Goal: Task Accomplishment & Management: Manage account settings

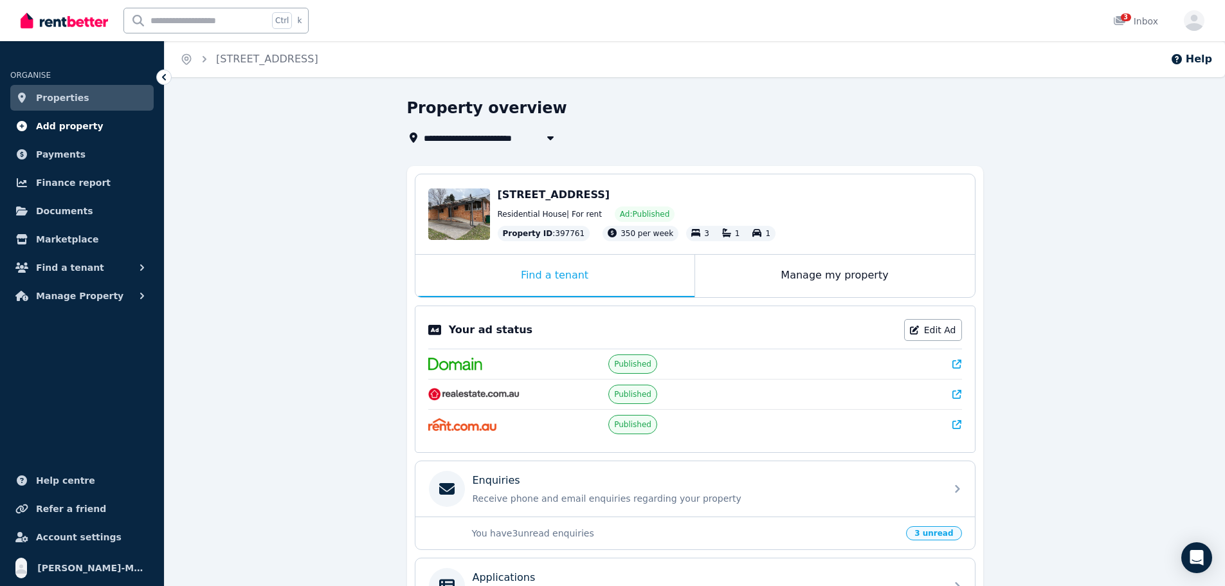
click at [67, 127] on span "Add property" at bounding box center [70, 125] width 68 height 15
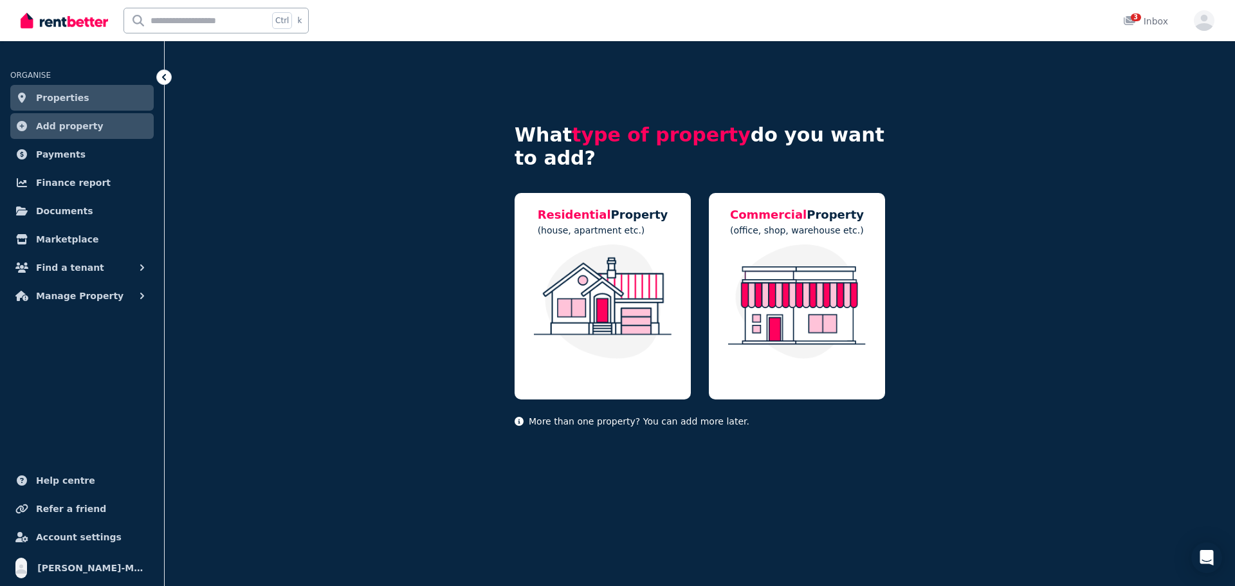
click at [64, 99] on span "Properties" at bounding box center [62, 97] width 53 height 15
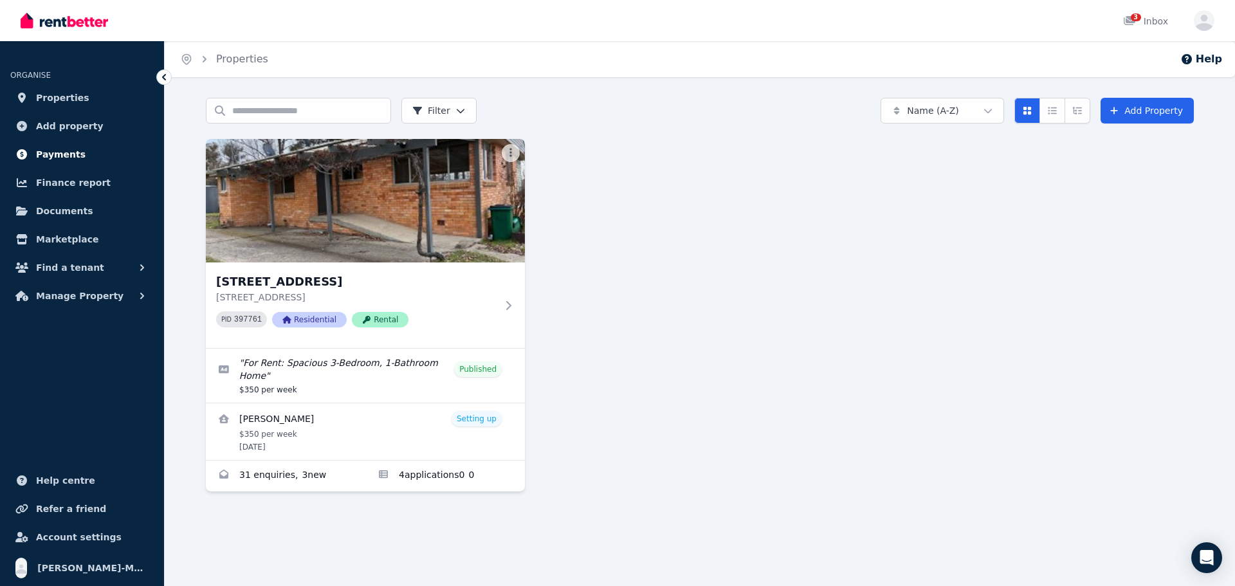
click at [65, 156] on span "Payments" at bounding box center [61, 154] width 50 height 15
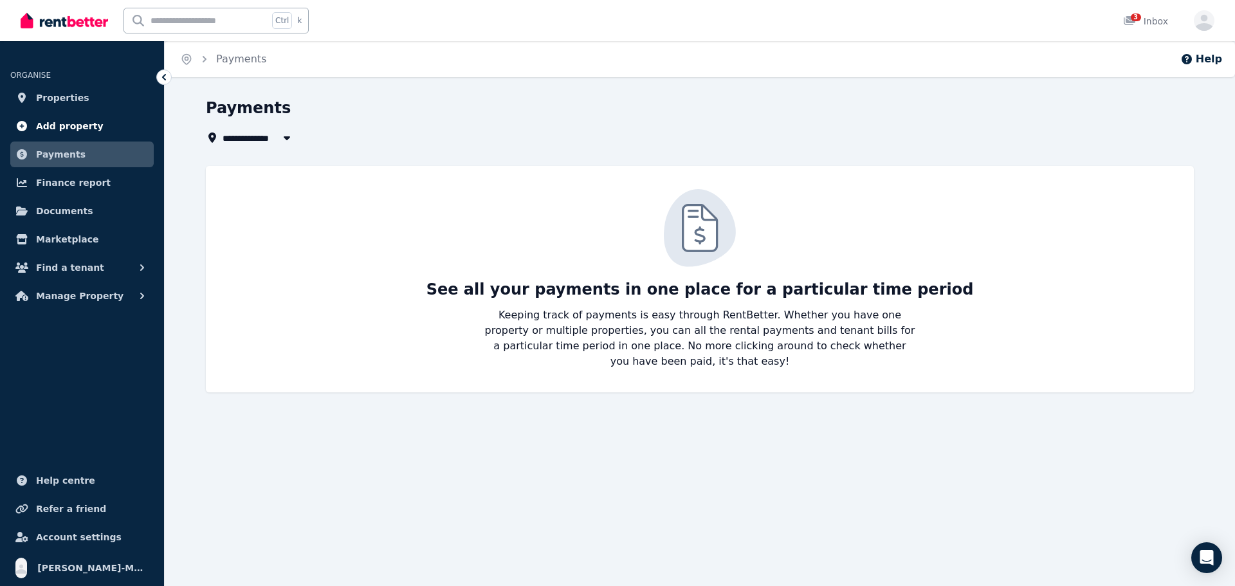
click at [76, 127] on span "Add property" at bounding box center [70, 125] width 68 height 15
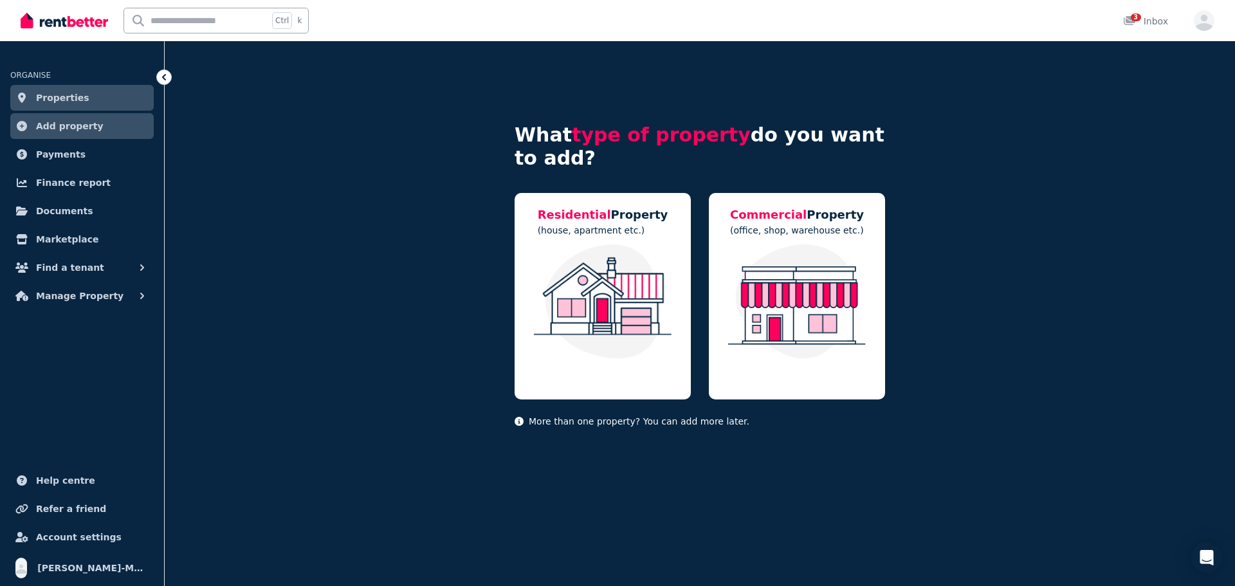
click at [64, 101] on span "Properties" at bounding box center [62, 97] width 53 height 15
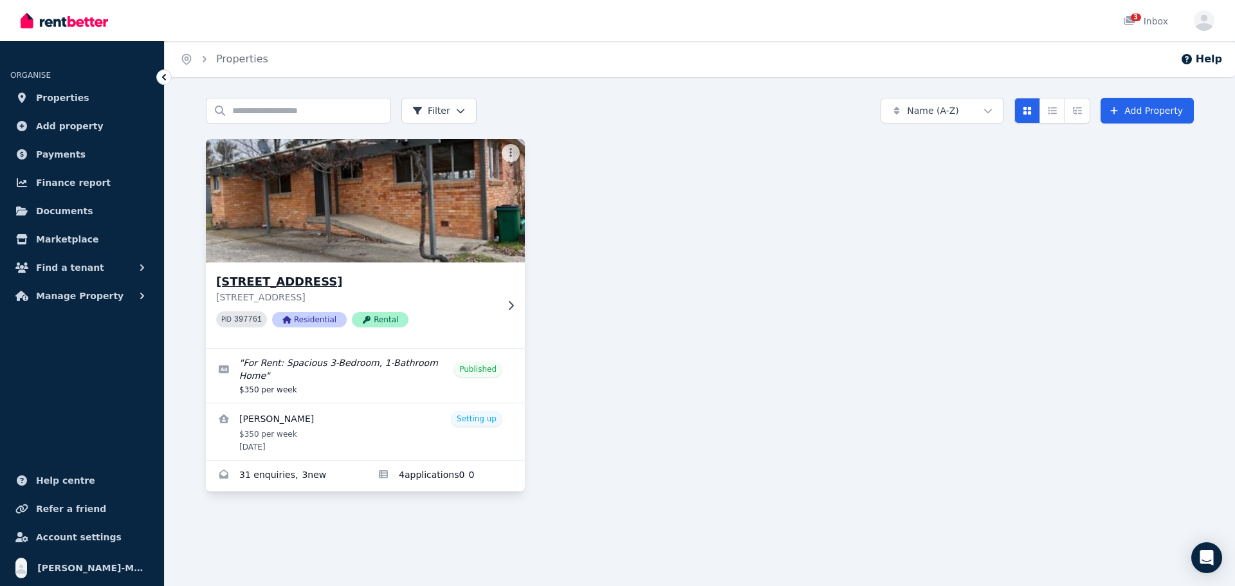
click at [325, 276] on h3 "[STREET_ADDRESS]" at bounding box center [356, 282] width 280 height 18
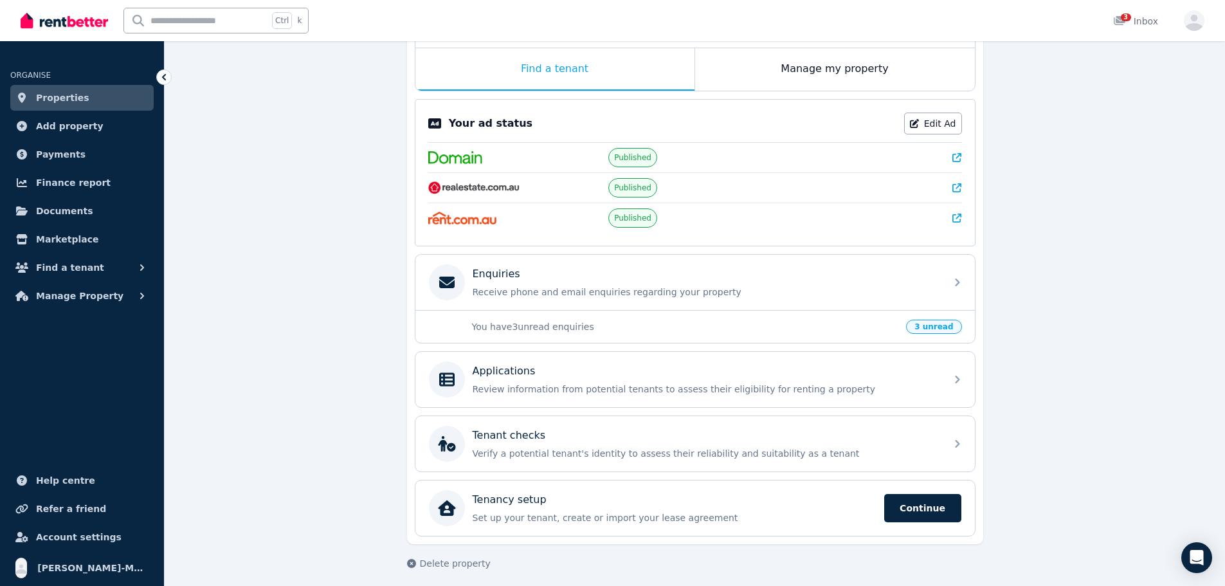
scroll to position [213, 0]
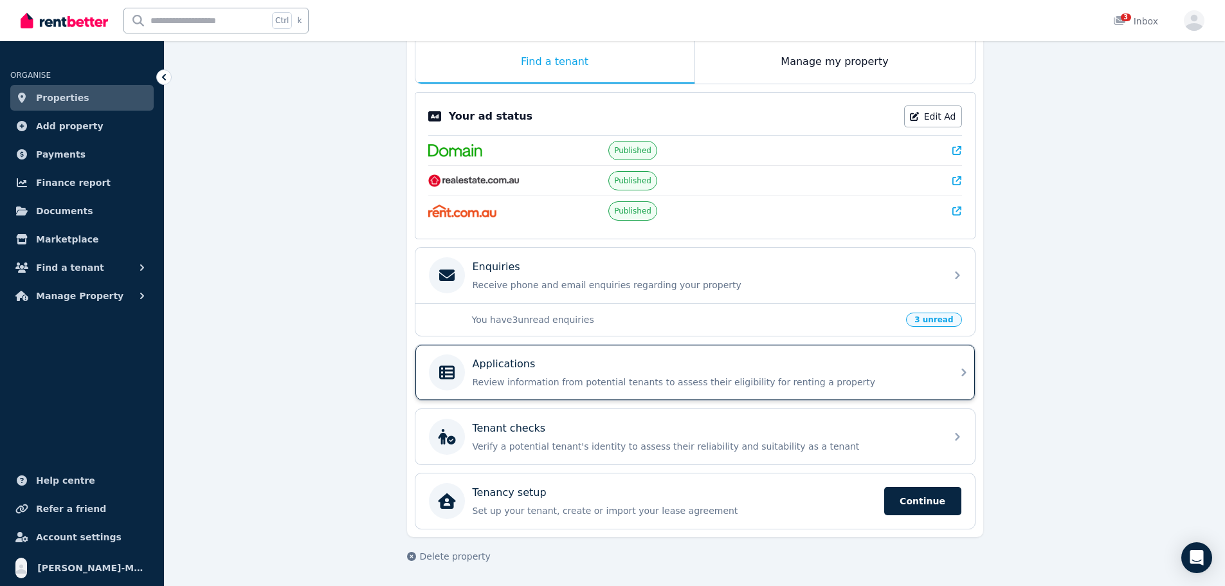
click at [655, 379] on p "Review information from potential tenants to assess their eligibility for renti…" at bounding box center [706, 382] width 466 height 13
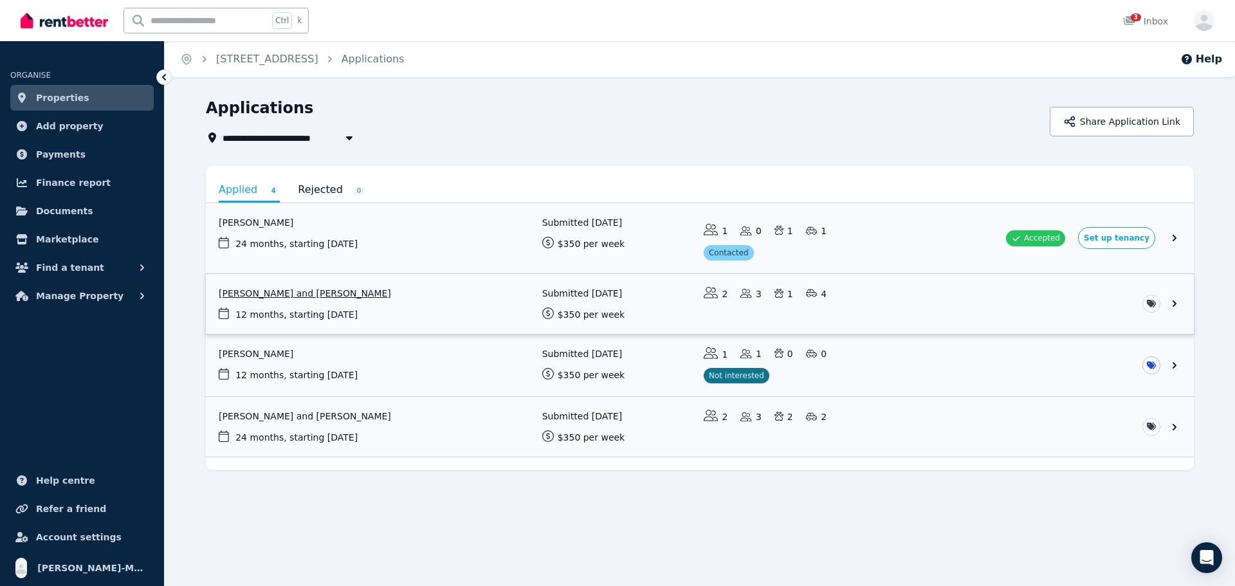
click at [328, 294] on link "View application: Katie Queitzsch and Jay Burnett" at bounding box center [700, 304] width 988 height 60
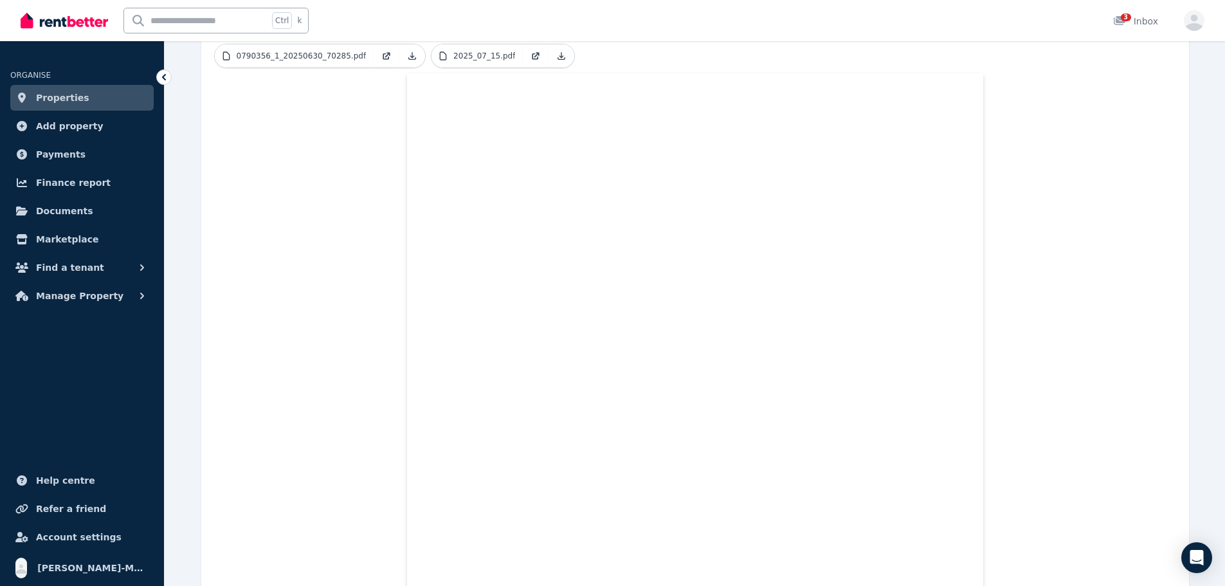
scroll to position [450, 0]
